Goal: Task Accomplishment & Management: Manage account settings

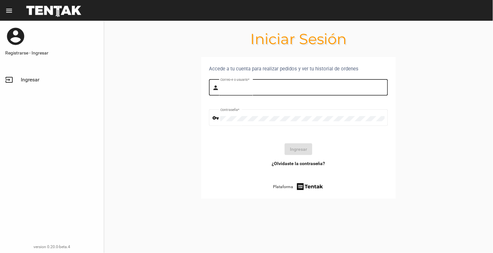
type input "[EMAIL_ADDRESS][DOMAIN_NAME]"
click at [292, 84] on div "[EMAIL_ADDRESS][DOMAIN_NAME] Correo-e o usuario *" at bounding box center [302, 87] width 164 height 18
click at [294, 147] on button "Ingresar" at bounding box center [298, 150] width 28 height 12
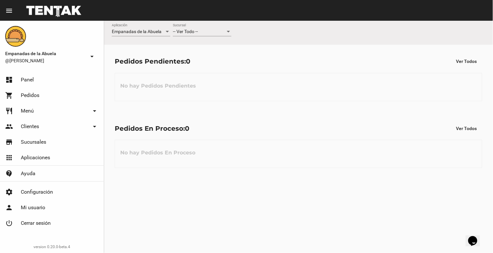
click at [228, 31] on div at bounding box center [228, 32] width 3 height 2
click at [224, 57] on span "Lomas de Zamora" at bounding box center [202, 59] width 58 height 14
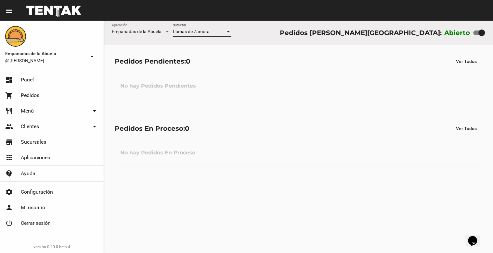
click at [223, 32] on div "Lomas de Zamora" at bounding box center [199, 31] width 53 height 5
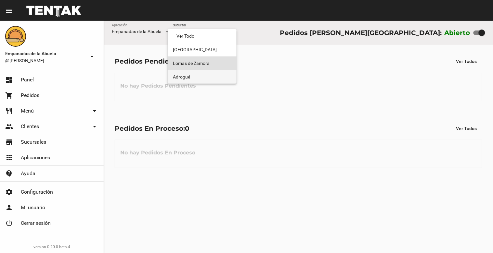
drag, startPoint x: 204, startPoint y: 72, endPoint x: 200, endPoint y: 71, distance: 4.4
click at [204, 81] on span "Adrogué" at bounding box center [202, 77] width 58 height 14
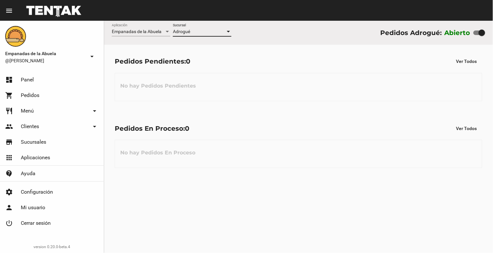
click at [213, 36] on div "Adrogué Sucursal" at bounding box center [202, 33] width 58 height 19
click at [213, 36] on div "Adrogué Sucursal" at bounding box center [202, 30] width 58 height 13
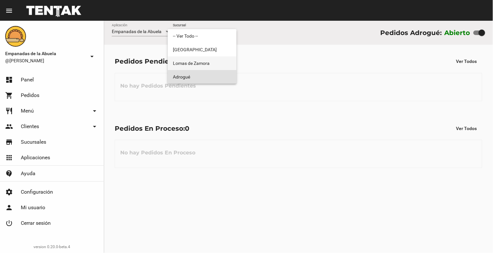
click at [204, 58] on span "Lomas de Zamora" at bounding box center [202, 64] width 58 height 14
